Goal: Find specific page/section: Find specific page/section

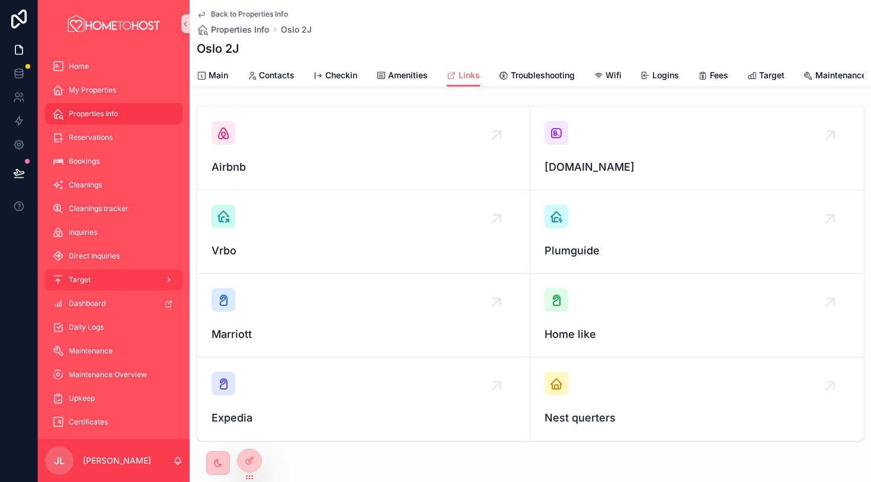
click at [129, 278] on div "Target" at bounding box center [113, 279] width 123 height 19
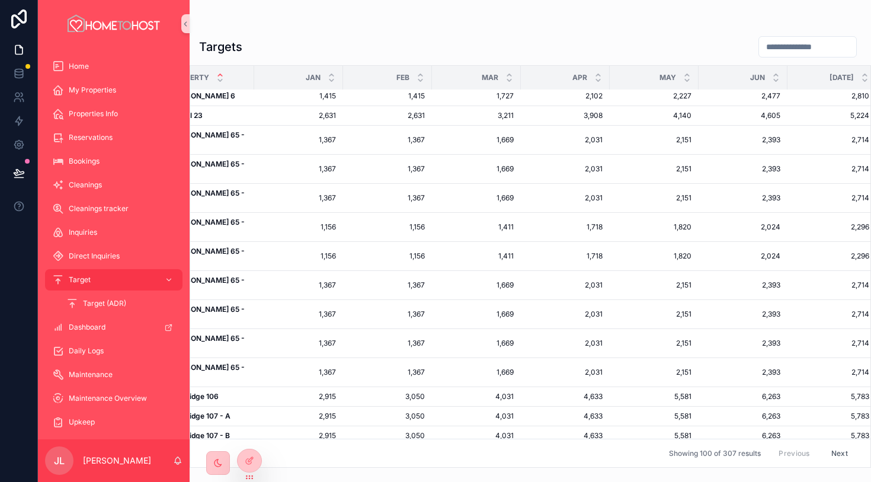
scroll to position [0, 40]
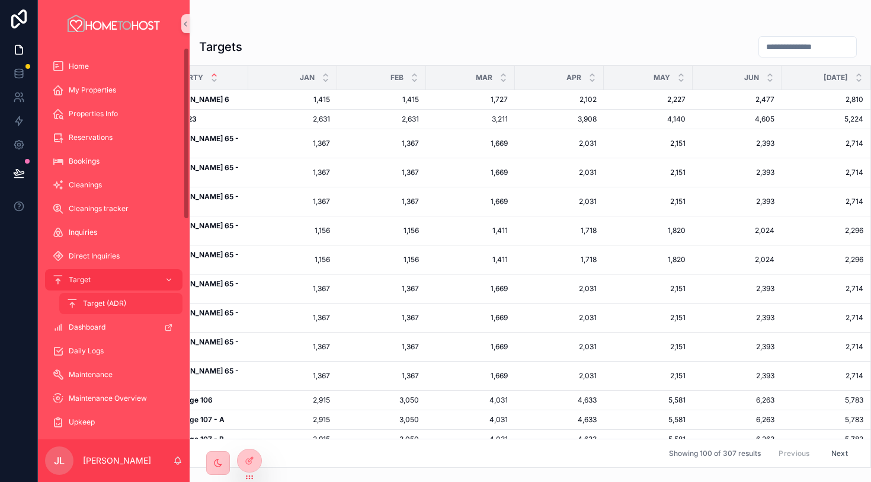
click at [133, 305] on div "Target (ADR)" at bounding box center [120, 303] width 109 height 19
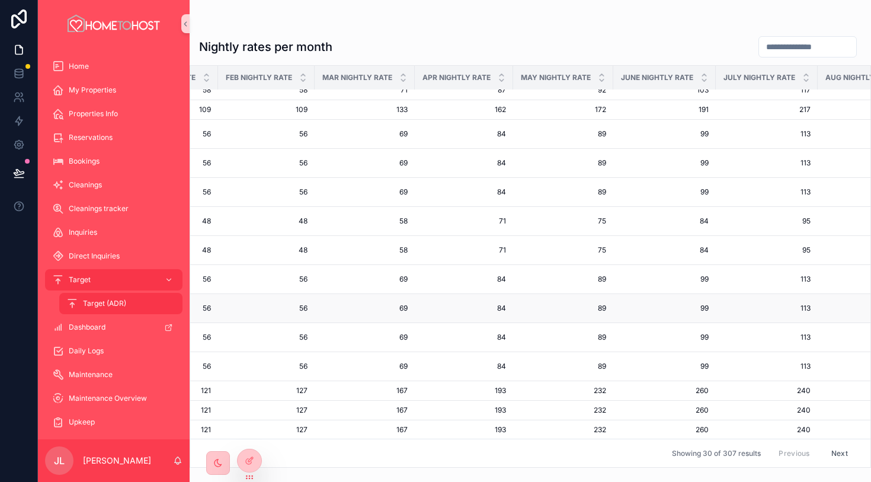
scroll to position [9, 0]
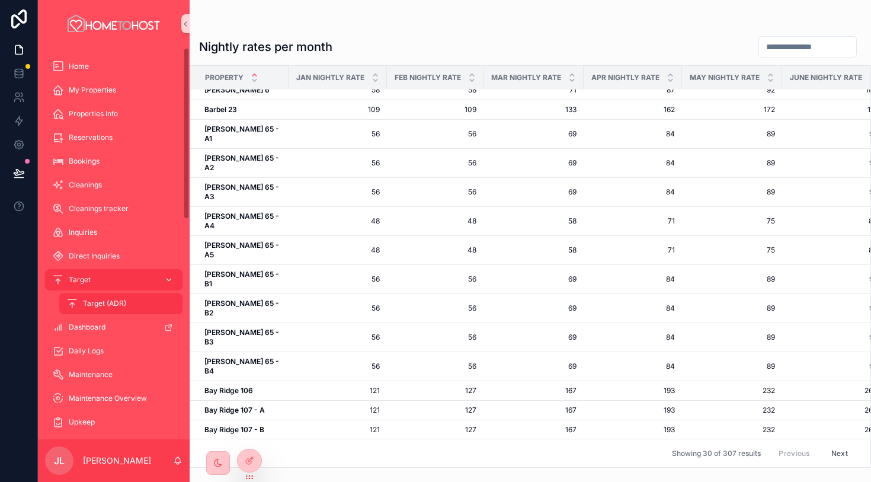
click at [127, 278] on div "Target" at bounding box center [113, 279] width 123 height 19
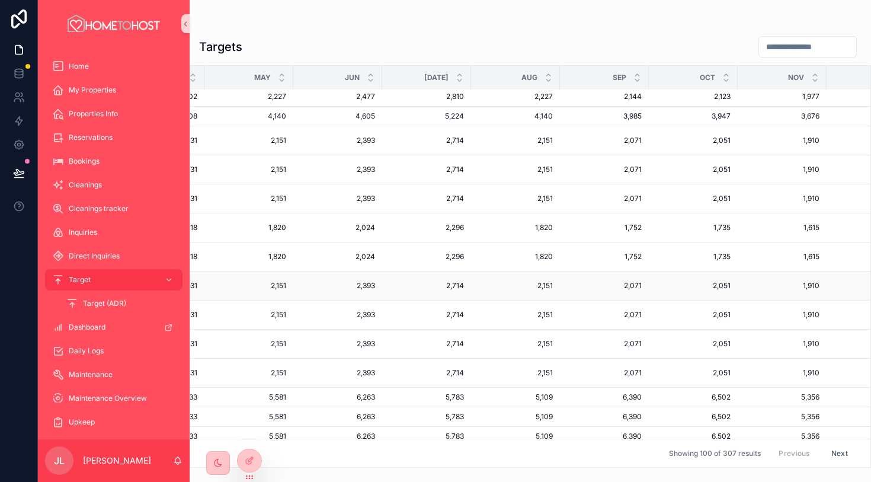
scroll to position [3, 476]
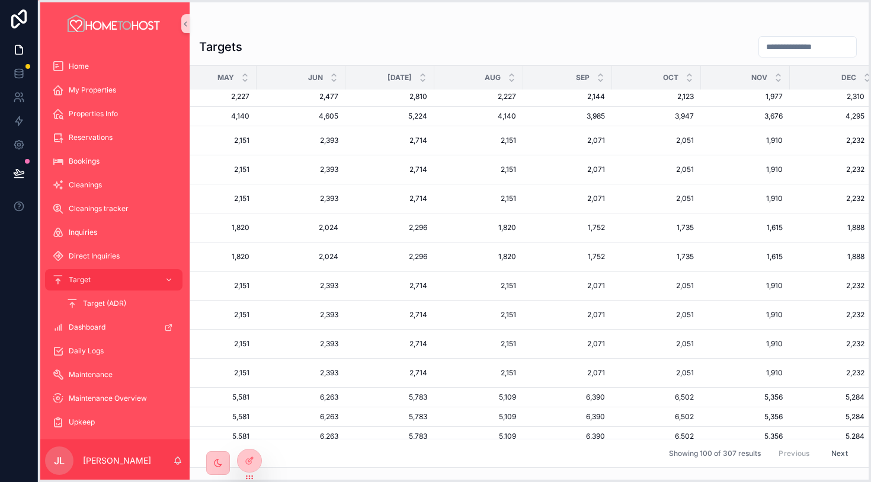
click at [249, 477] on icon at bounding box center [249, 476] width 9 height 9
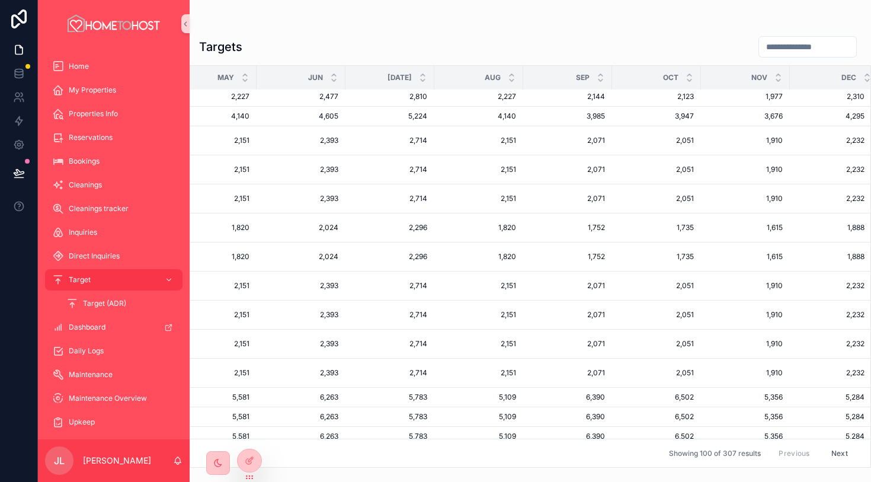
click at [485, 80] on span "Aug" at bounding box center [493, 77] width 16 height 9
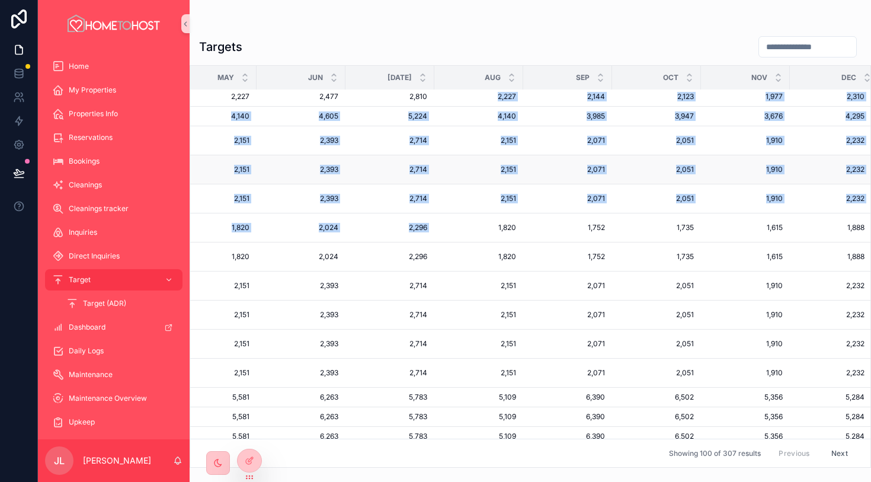
drag, startPoint x: 473, startPoint y: 101, endPoint x: 457, endPoint y: 153, distance: 55.1
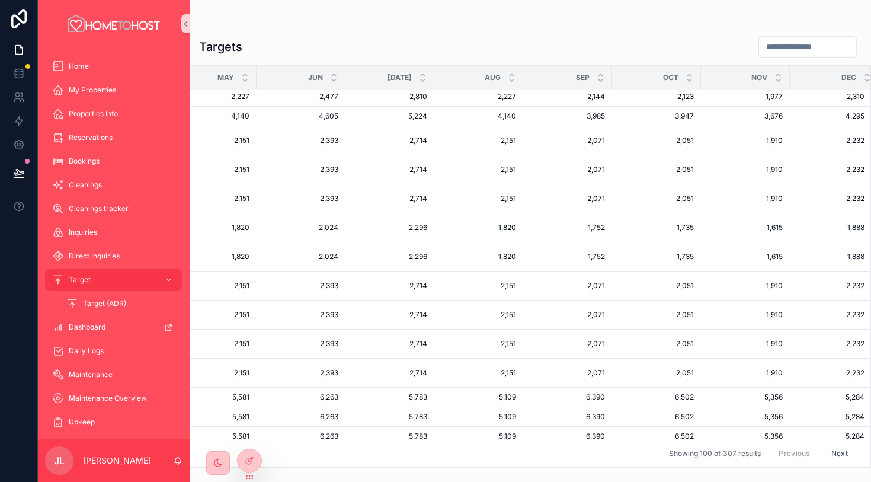
click at [454, 43] on div "Targets" at bounding box center [530, 47] width 662 height 23
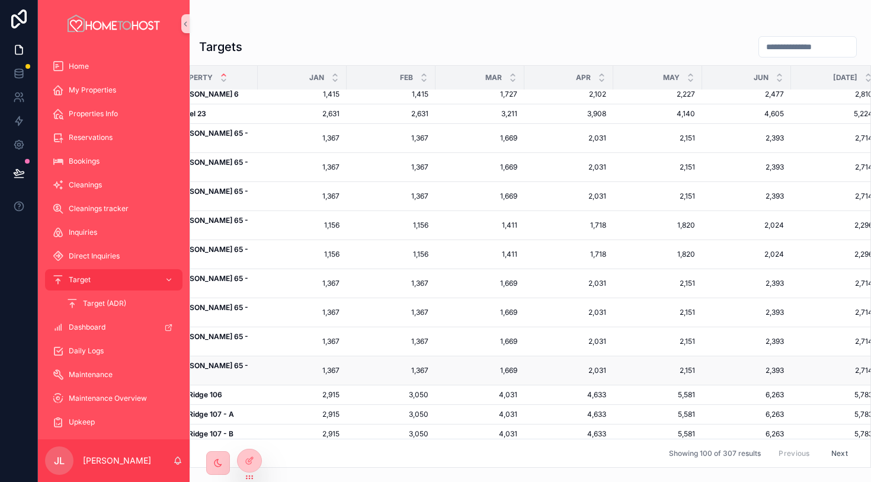
scroll to position [5, 0]
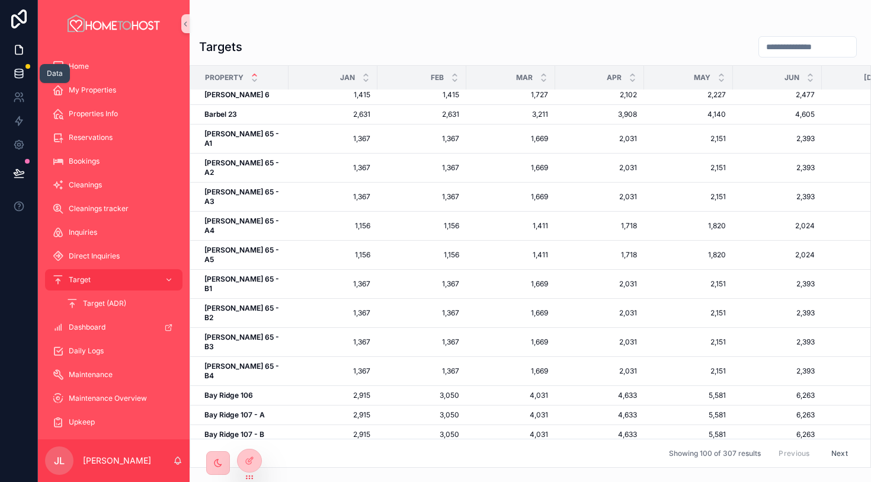
click at [20, 70] on icon at bounding box center [19, 74] width 12 height 12
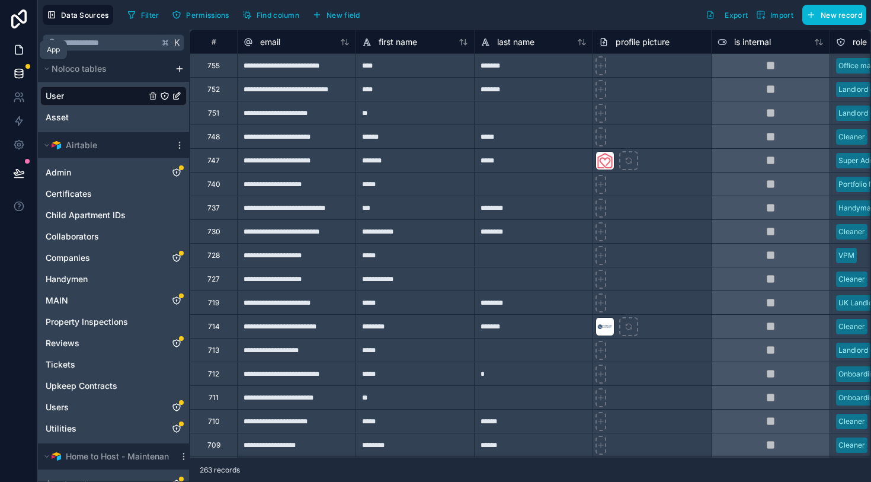
click at [20, 47] on icon at bounding box center [21, 47] width 2 height 2
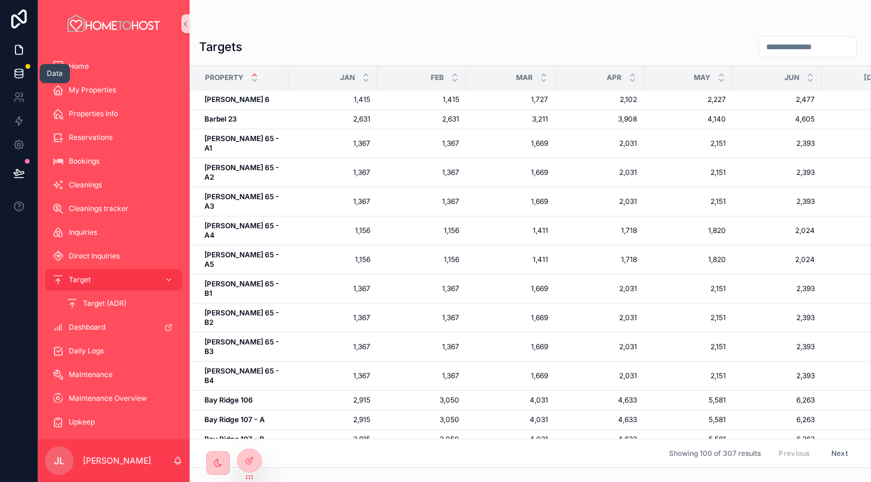
click at [20, 72] on icon at bounding box center [19, 74] width 12 height 12
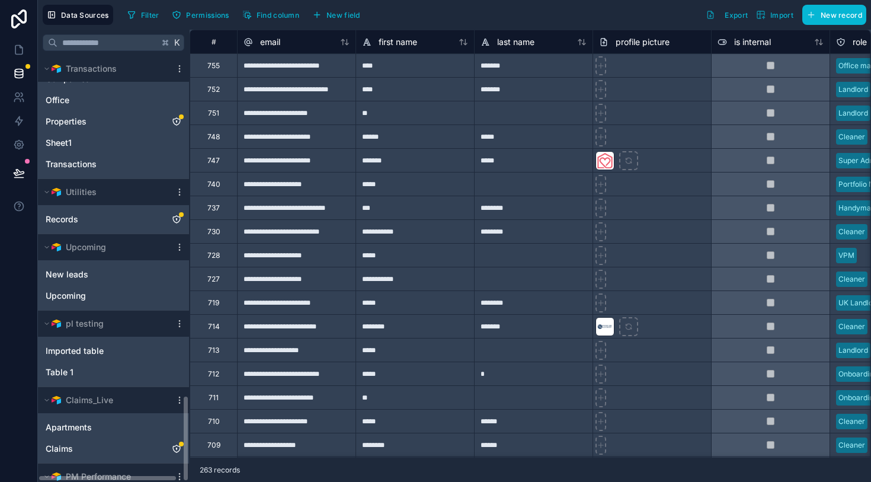
scroll to position [1675, 0]
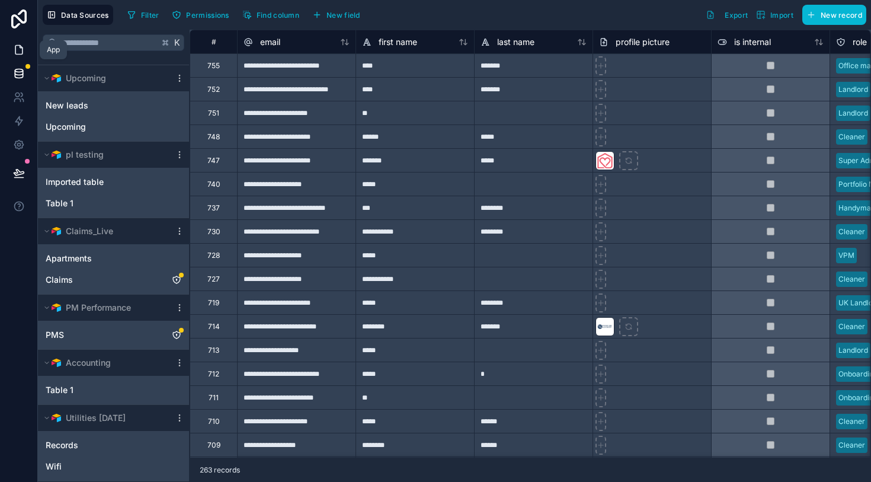
click at [19, 41] on link at bounding box center [18, 50] width 37 height 24
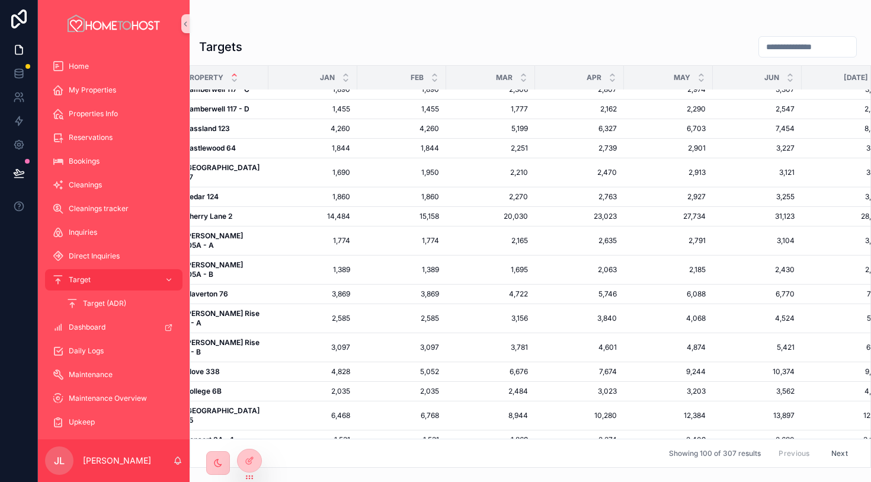
scroll to position [1417, 0]
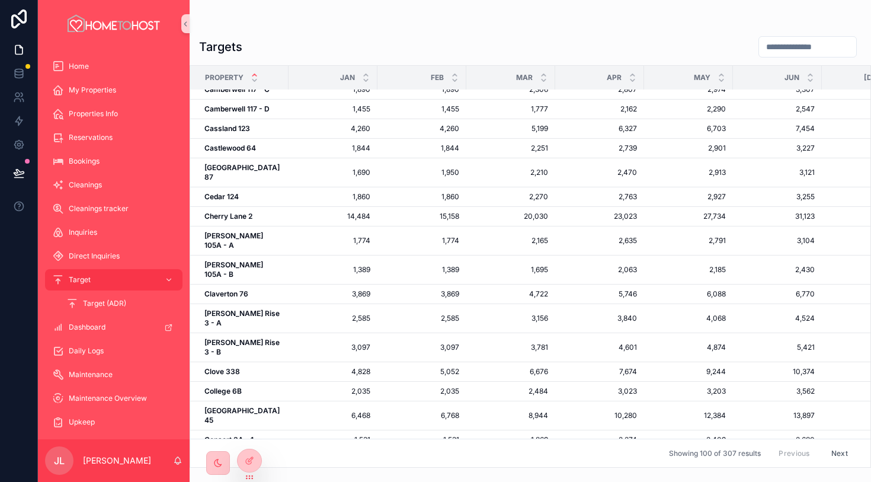
click at [440, 33] on div "Targets Property Jan Feb Mar Apr May Jun [DATE] Aug Sep Oct Nov Dec [GEOGRAPHIC…" at bounding box center [530, 247] width 681 height 439
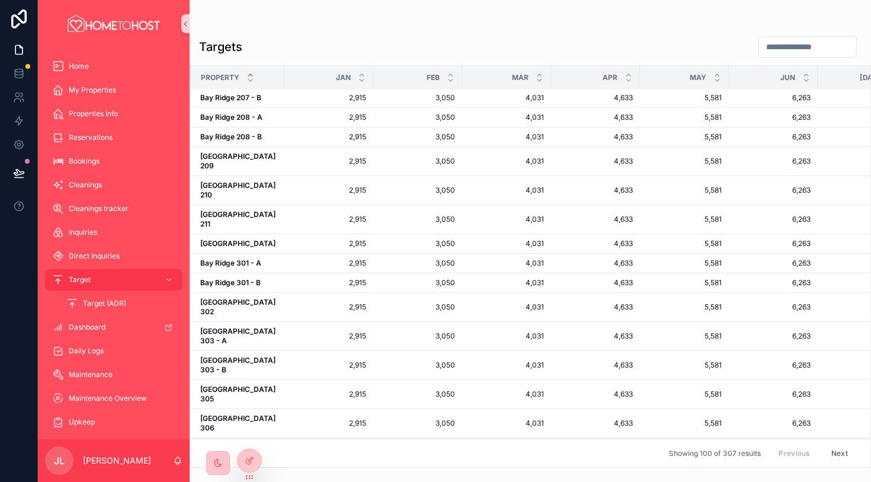
scroll to position [0, 4]
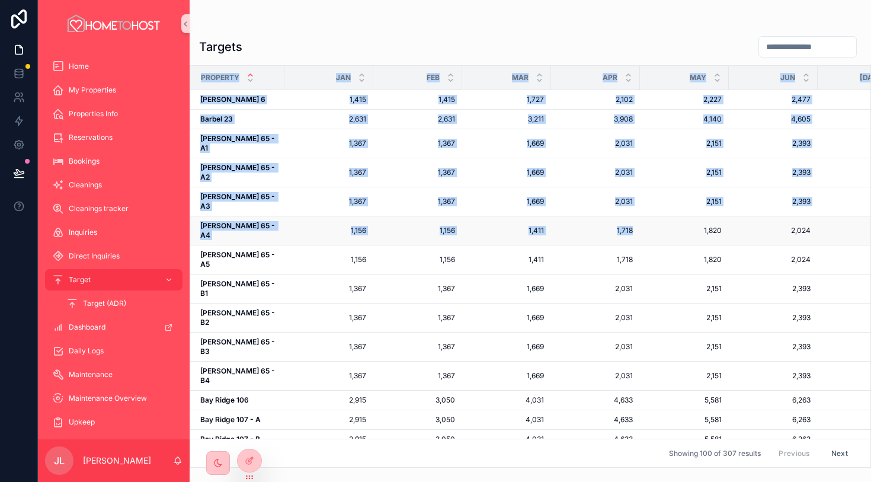
drag, startPoint x: 198, startPoint y: 72, endPoint x: 617, endPoint y: 198, distance: 437.9
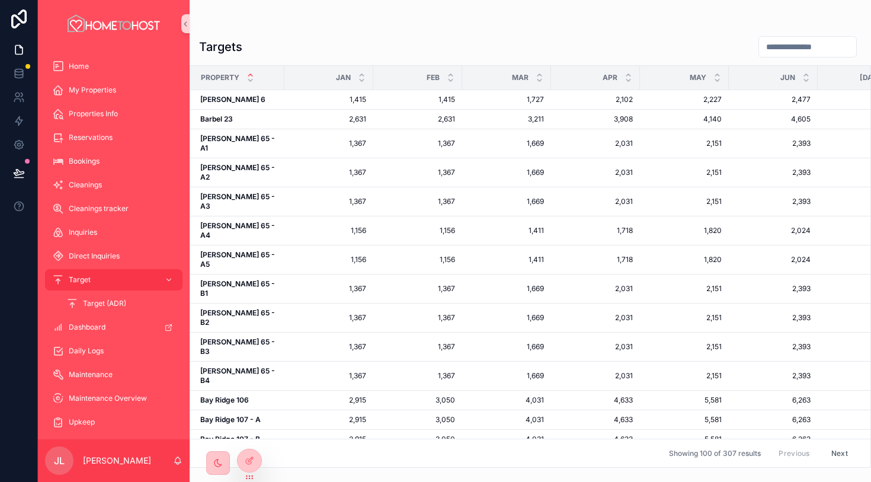
click at [542, 7] on div "Targets Property Jan Feb Mar Apr May Jun [DATE] Aug Sep Oct Nov Dec [PERSON_NAM…" at bounding box center [530, 233] width 681 height 467
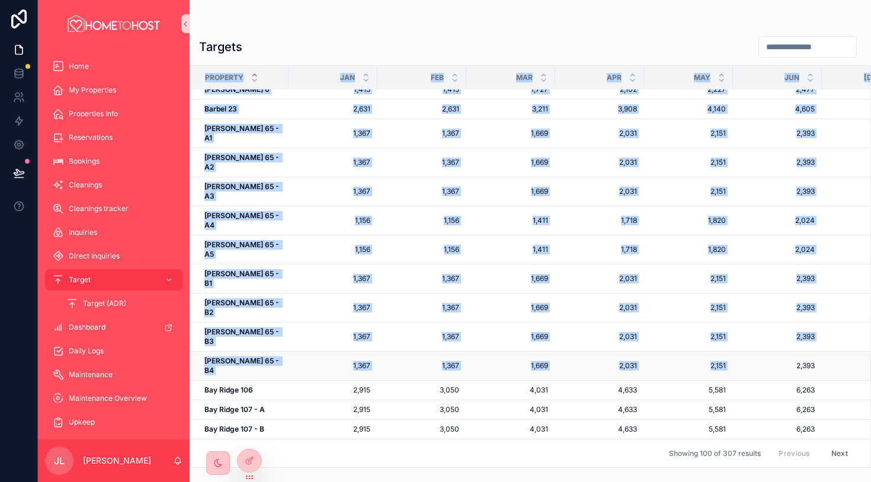
scroll to position [8, 1]
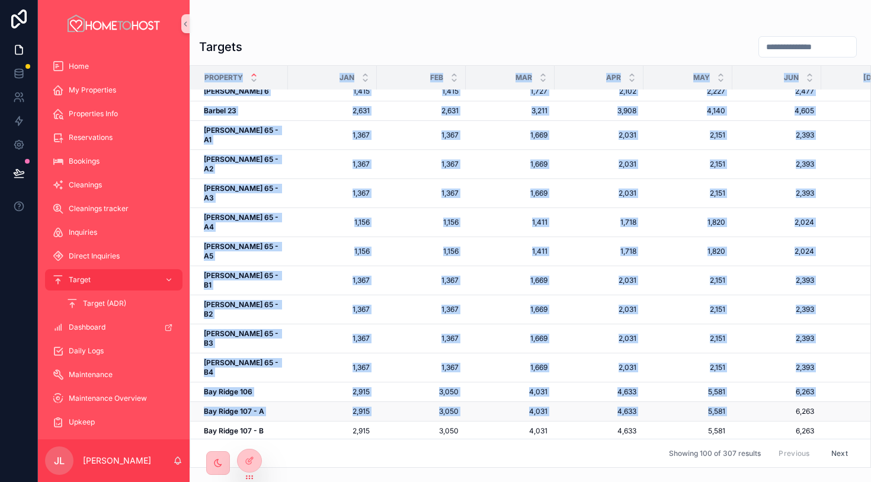
drag, startPoint x: 199, startPoint y: 77, endPoint x: 763, endPoint y: 324, distance: 615.6
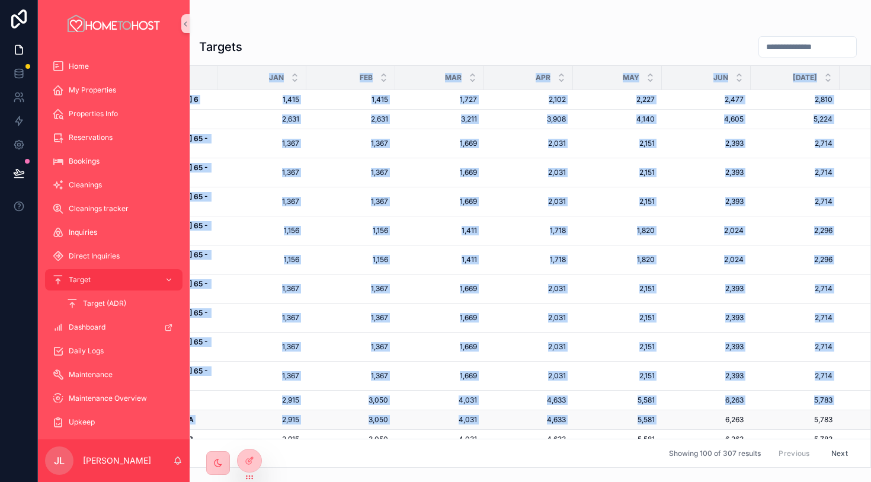
scroll to position [0, 0]
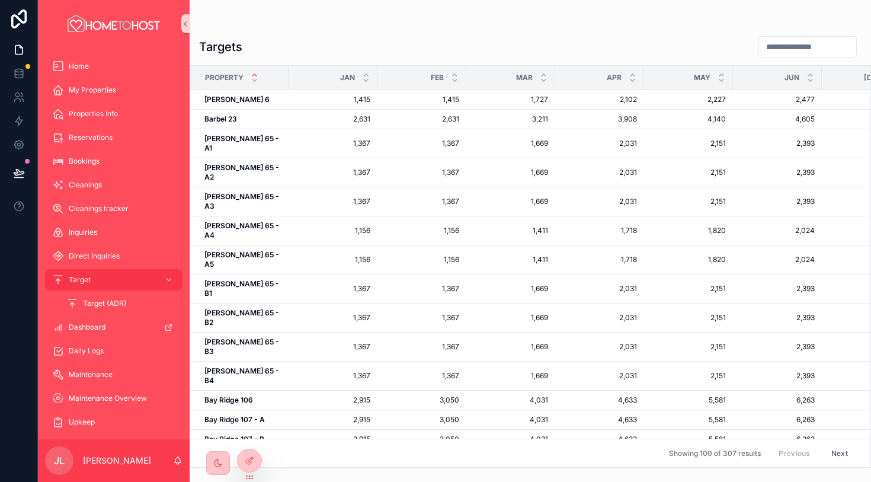
click at [373, 44] on div "Targets" at bounding box center [530, 47] width 662 height 23
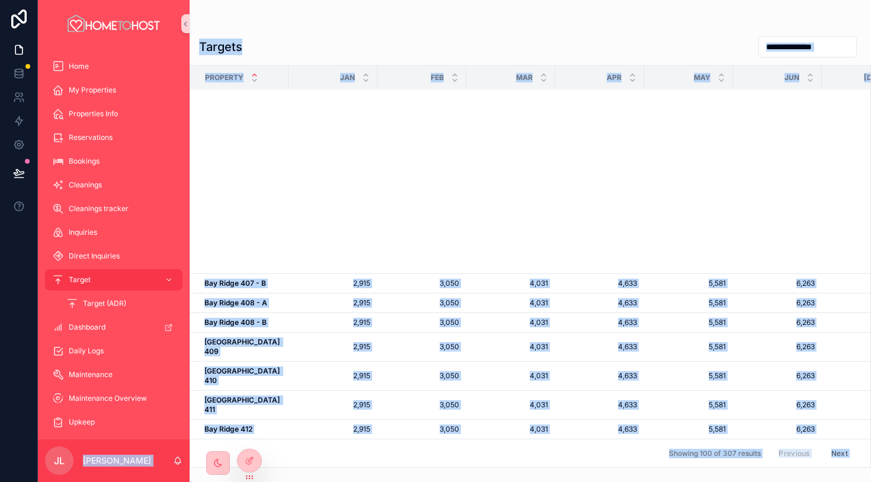
scroll to position [1621, 0]
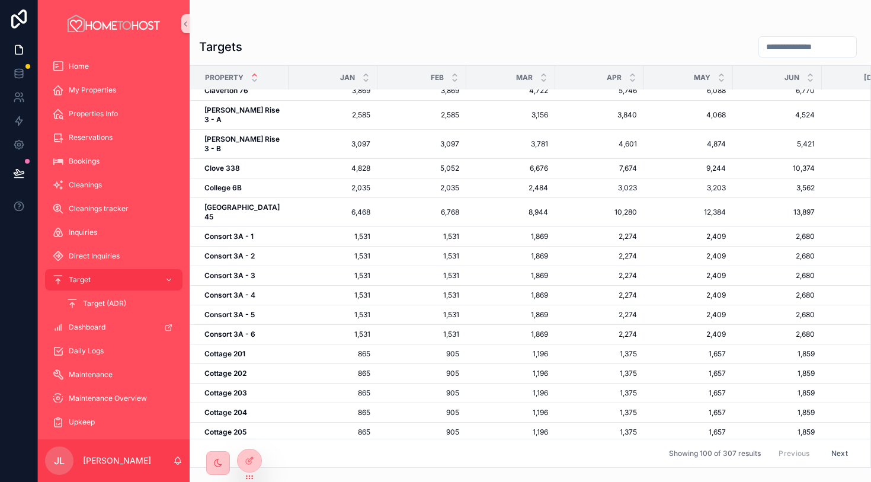
click at [641, 449] on div "Showing 100 of 307 results Previous Next" at bounding box center [530, 452] width 680 height 28
click at [839, 454] on button "Next" at bounding box center [839, 453] width 33 height 18
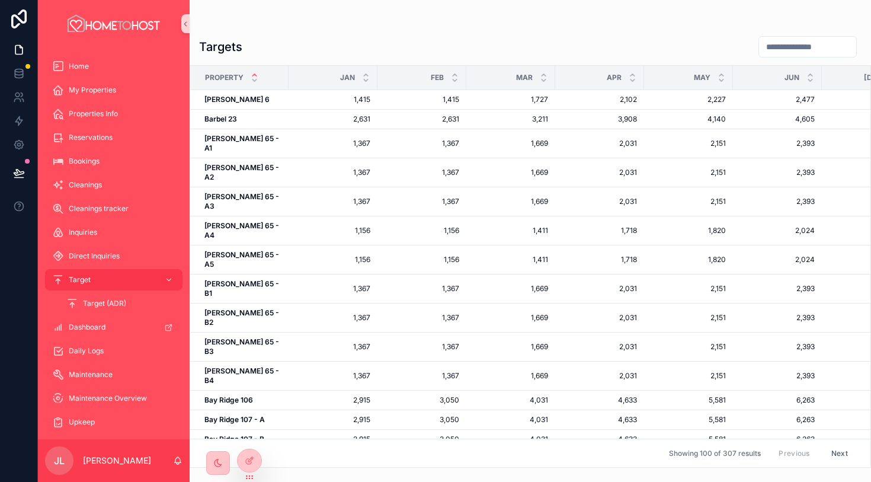
click at [835, 457] on button "Next" at bounding box center [839, 453] width 33 height 18
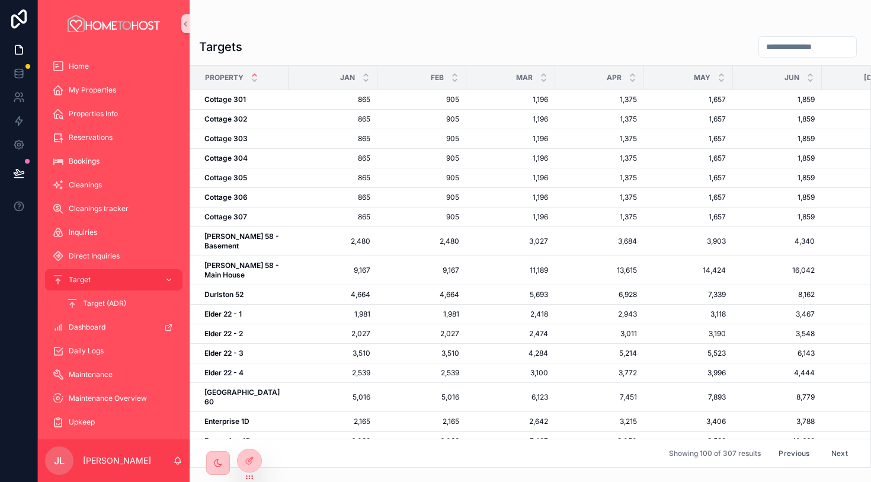
click at [332, 26] on div "scrollable content" at bounding box center [530, 23] width 662 height 9
click at [643, 461] on div "Showing 100 of 307 results Previous Next" at bounding box center [530, 452] width 680 height 28
click at [838, 454] on button "Next" at bounding box center [839, 453] width 33 height 18
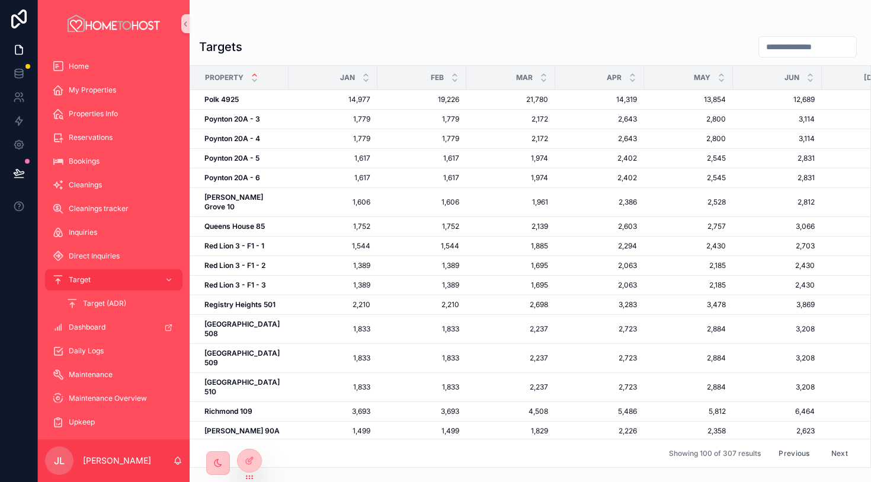
click at [368, 43] on div "Targets" at bounding box center [530, 47] width 662 height 23
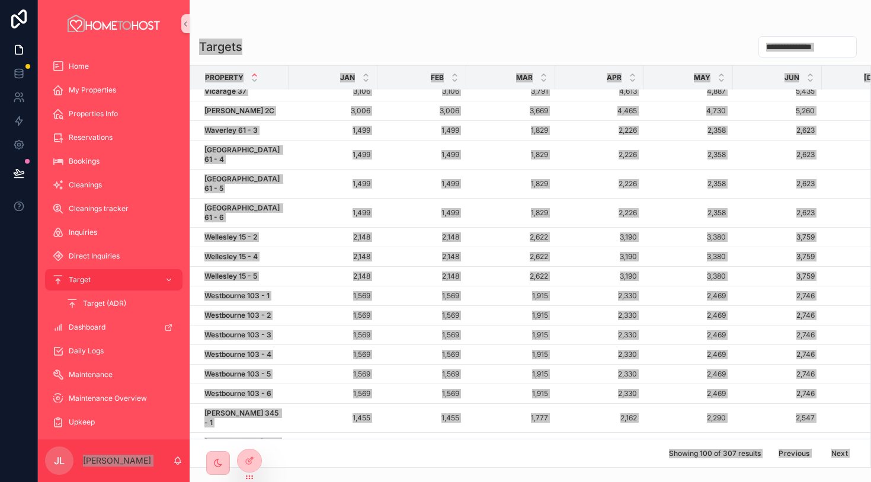
scroll to position [1586, 0]
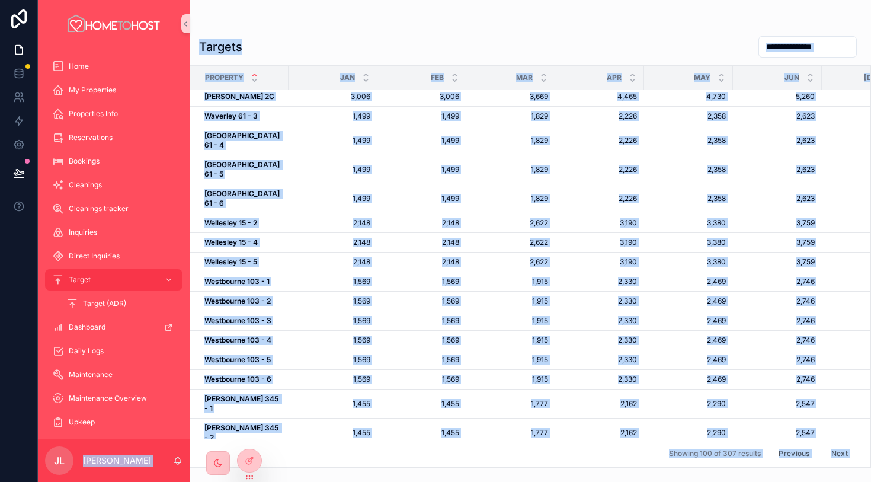
click at [381, 37] on div "Targets" at bounding box center [530, 47] width 662 height 23
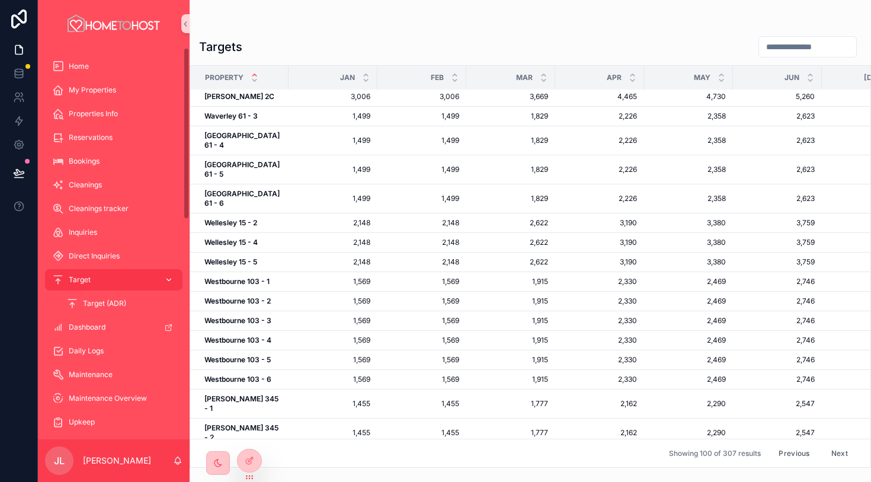
click at [169, 280] on icon "scrollable content" at bounding box center [169, 279] width 8 height 8
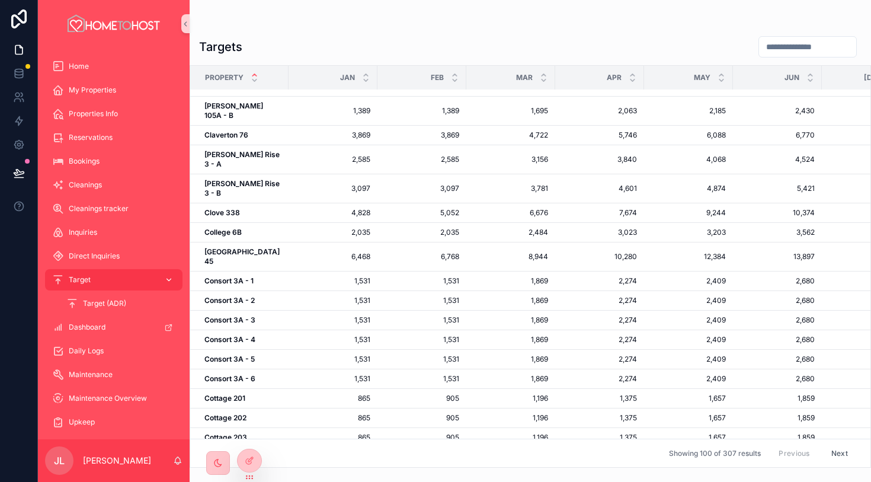
click at [169, 280] on icon "scrollable content" at bounding box center [169, 279] width 8 height 8
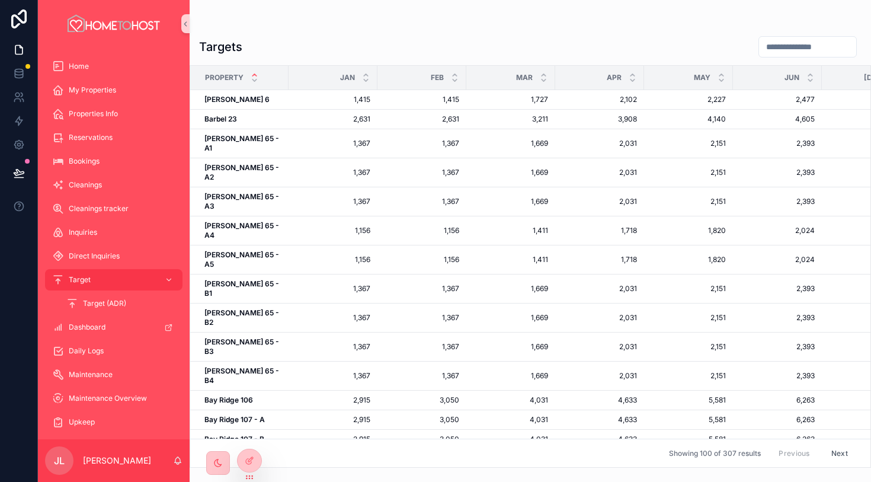
click at [791, 44] on input "scrollable content" at bounding box center [807, 47] width 97 height 17
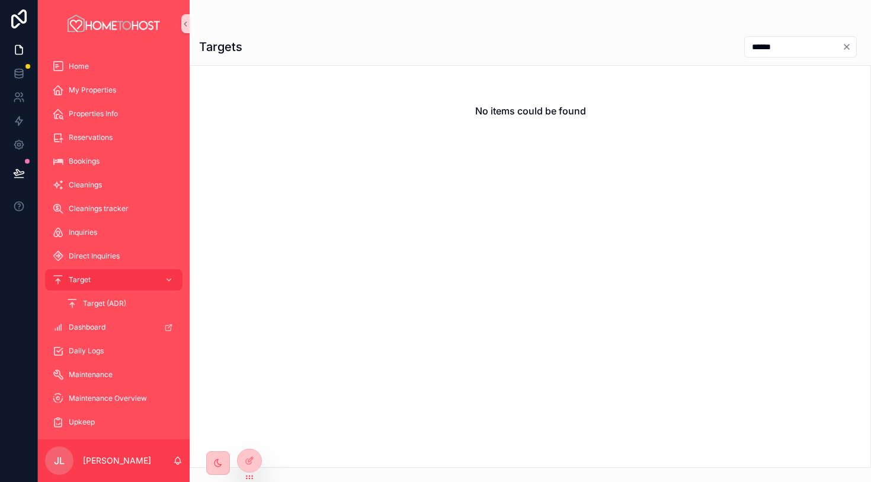
type input "******"
click at [845, 52] on div "******" at bounding box center [800, 46] width 113 height 21
click at [842, 46] on icon "Clear" at bounding box center [846, 46] width 9 height 9
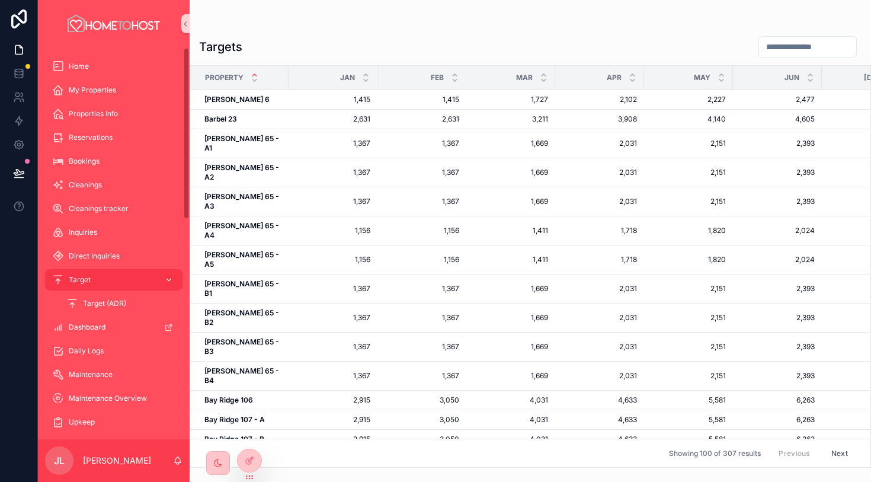
click at [122, 280] on div "Target" at bounding box center [113, 279] width 123 height 19
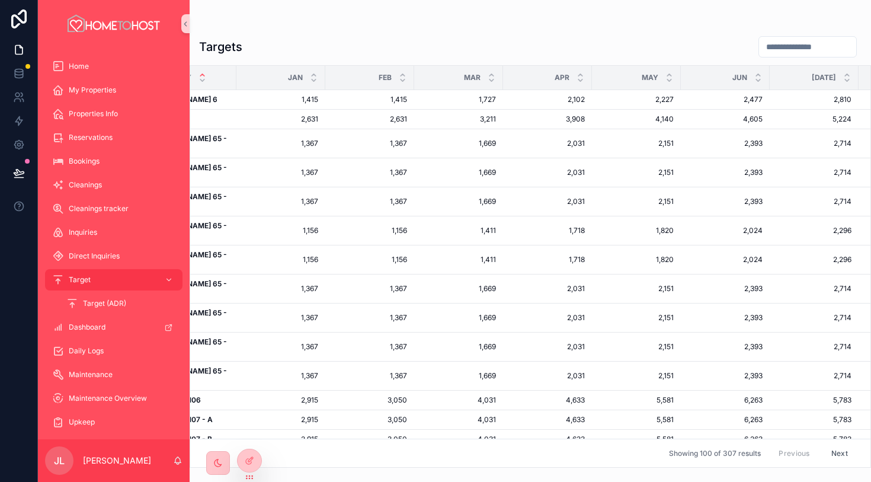
scroll to position [0, 55]
